Goal: Transaction & Acquisition: Subscribe to service/newsletter

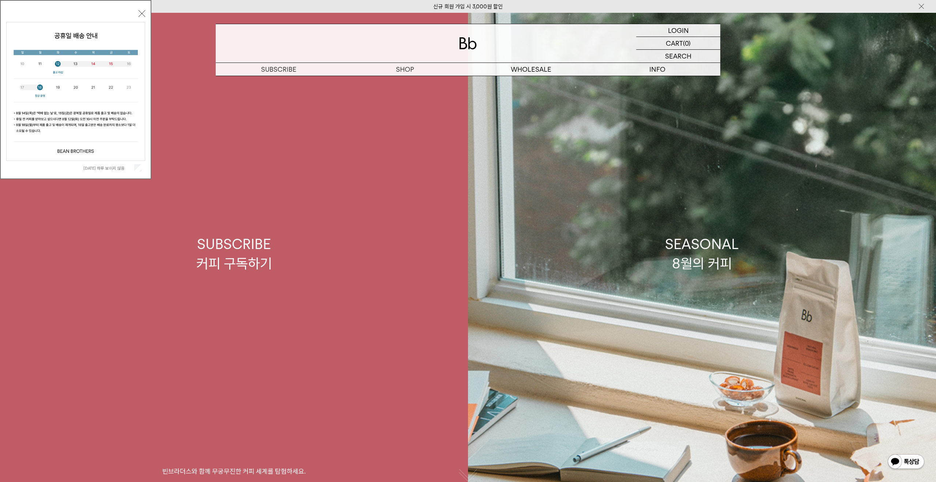
click at [293, 217] on link "SUBSCRIBE 커피 구독하기 빈브라더스와 함께 무궁무진한 커피 세계를 탐험하세요." at bounding box center [234, 254] width 468 height 482
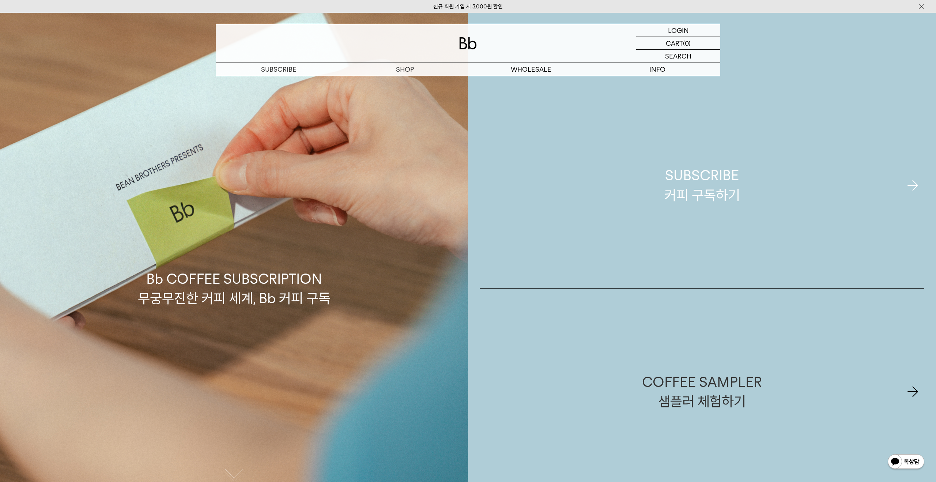
click at [788, 196] on link "SUBSCRIBE 커피 구독하기" at bounding box center [702, 185] width 445 height 206
